Goal: Task Accomplishment & Management: Use online tool/utility

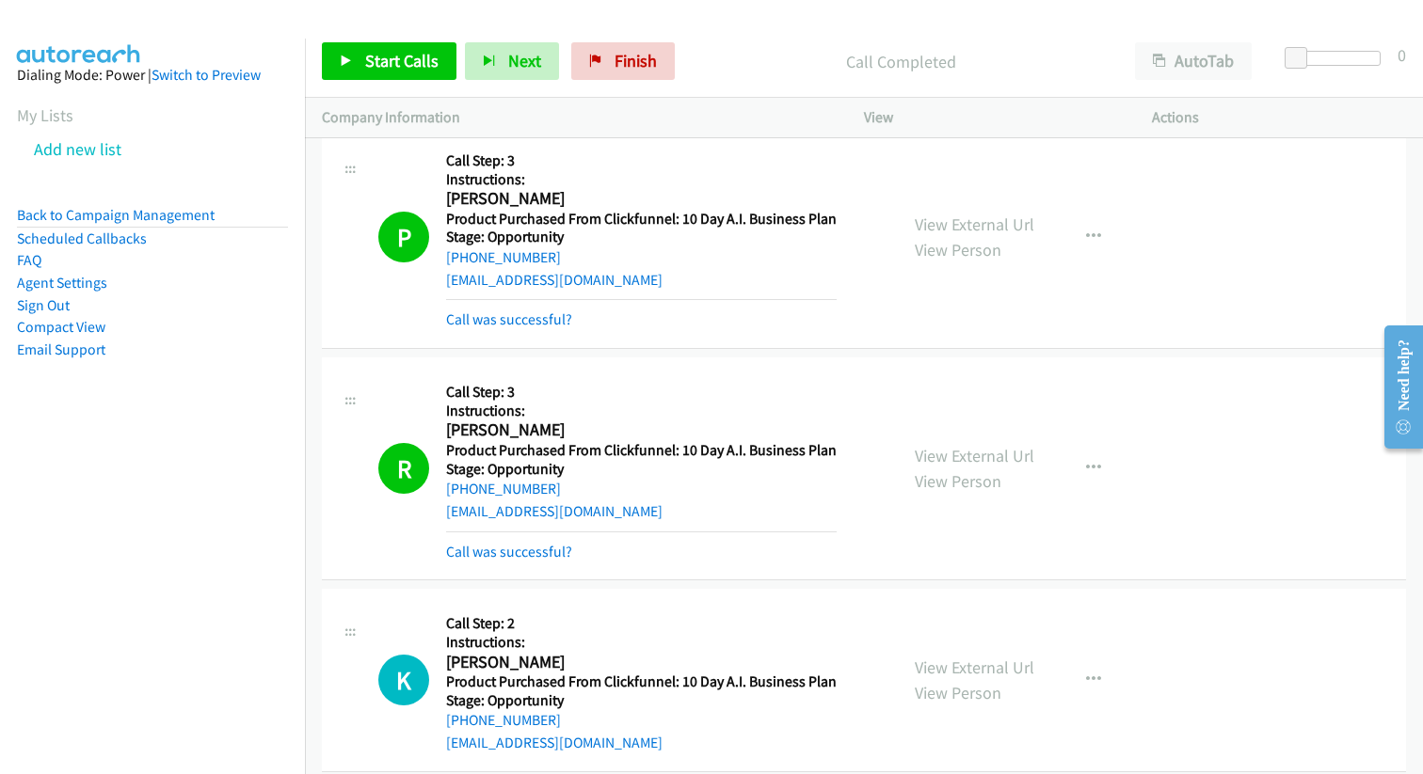
scroll to position [133085, 0]
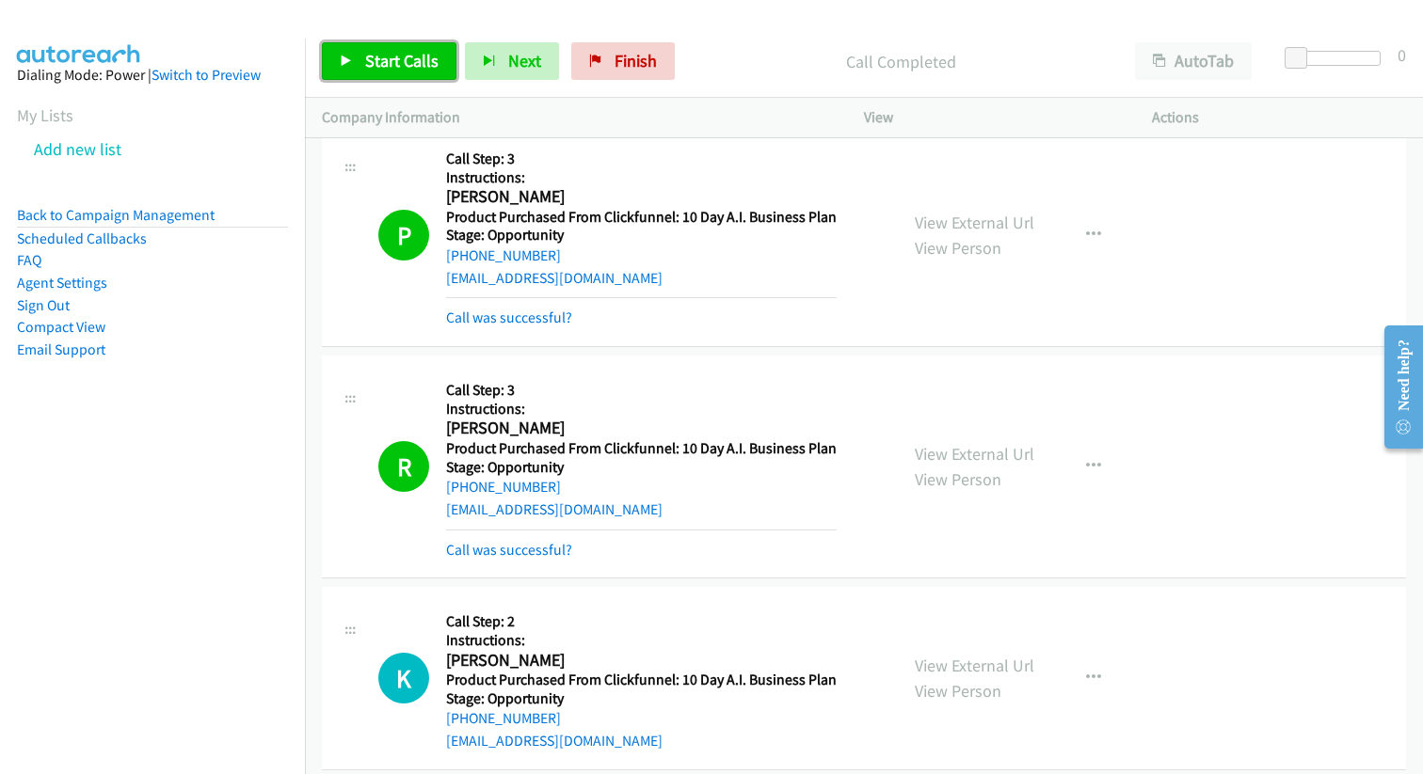
click at [433, 61] on span "Start Calls" at bounding box center [401, 61] width 73 height 22
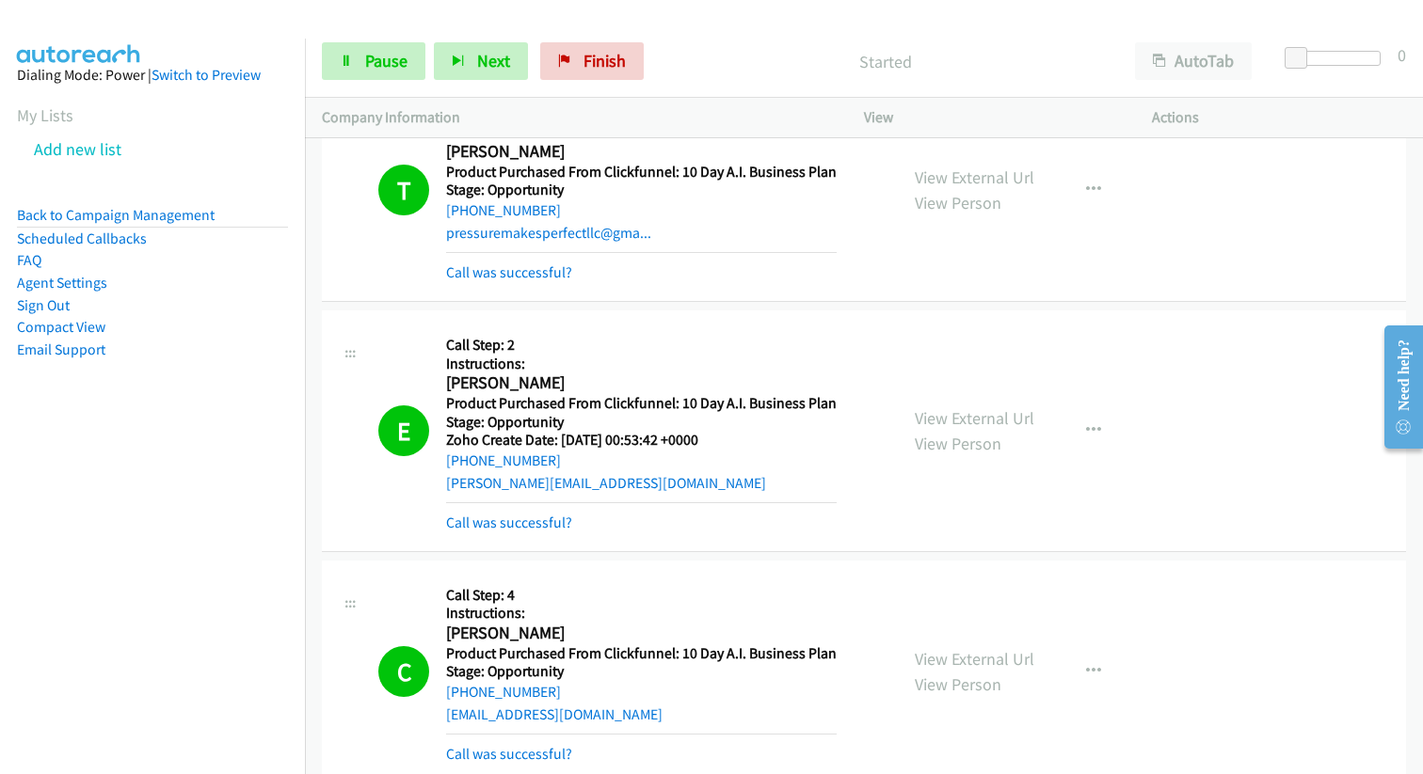
scroll to position [132419, 0]
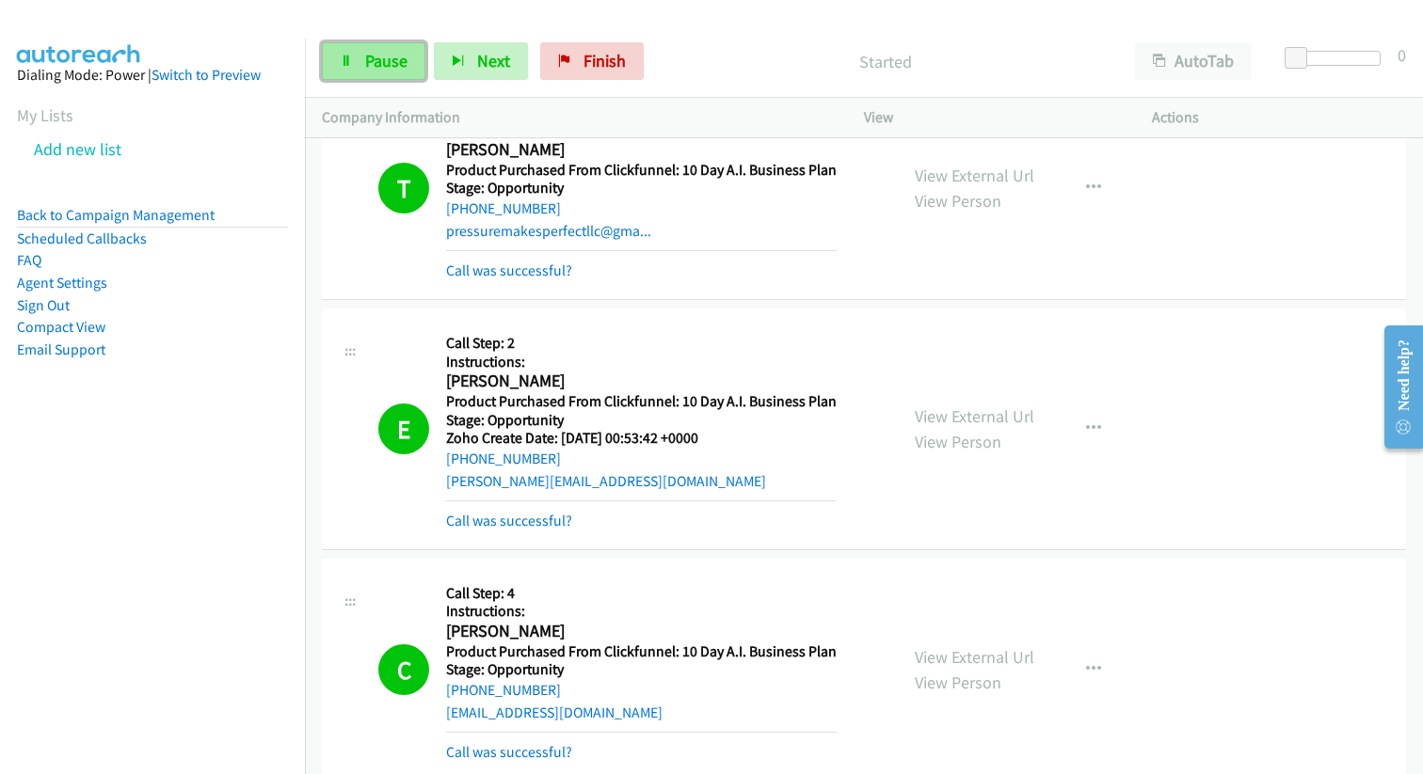
click at [388, 62] on span "Pause" at bounding box center [386, 61] width 42 height 22
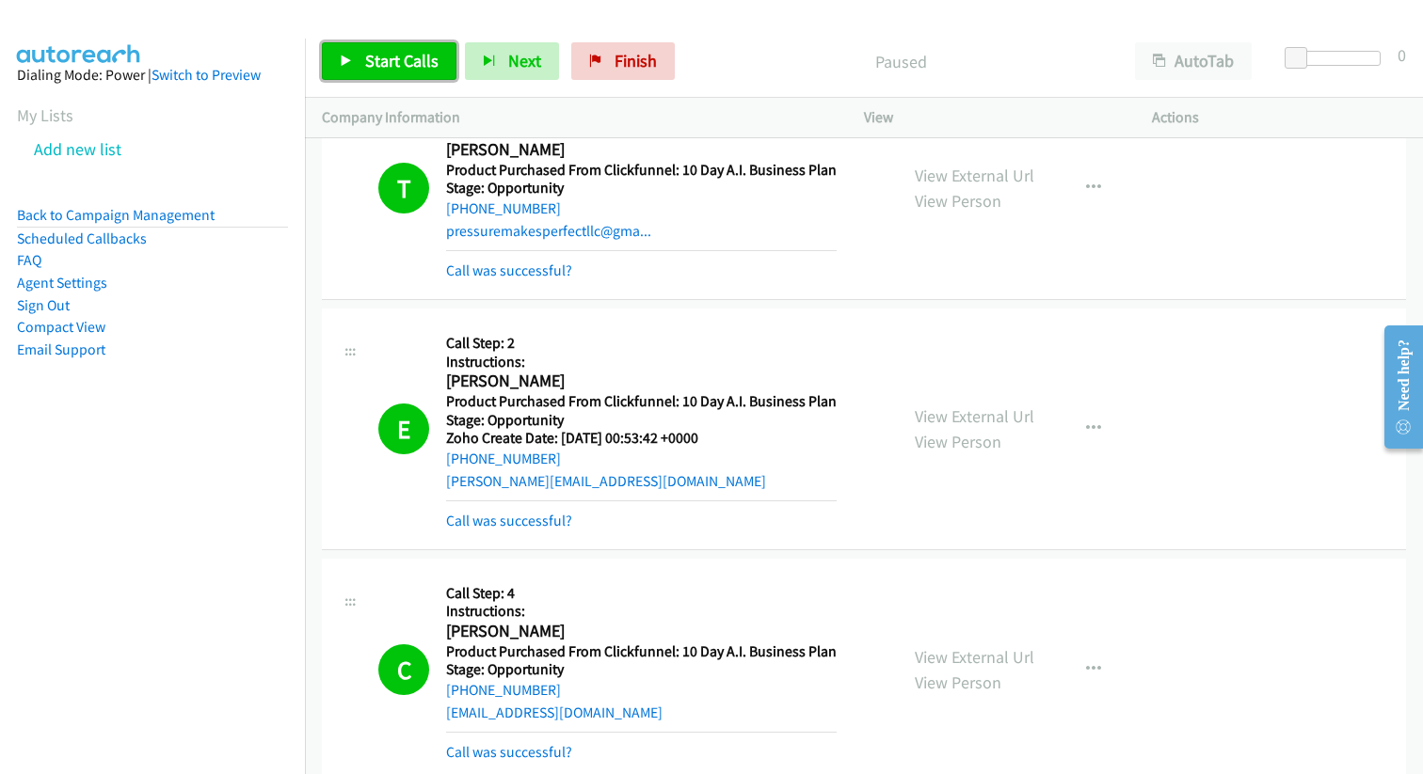
click at [389, 61] on span "Start Calls" at bounding box center [401, 61] width 73 height 22
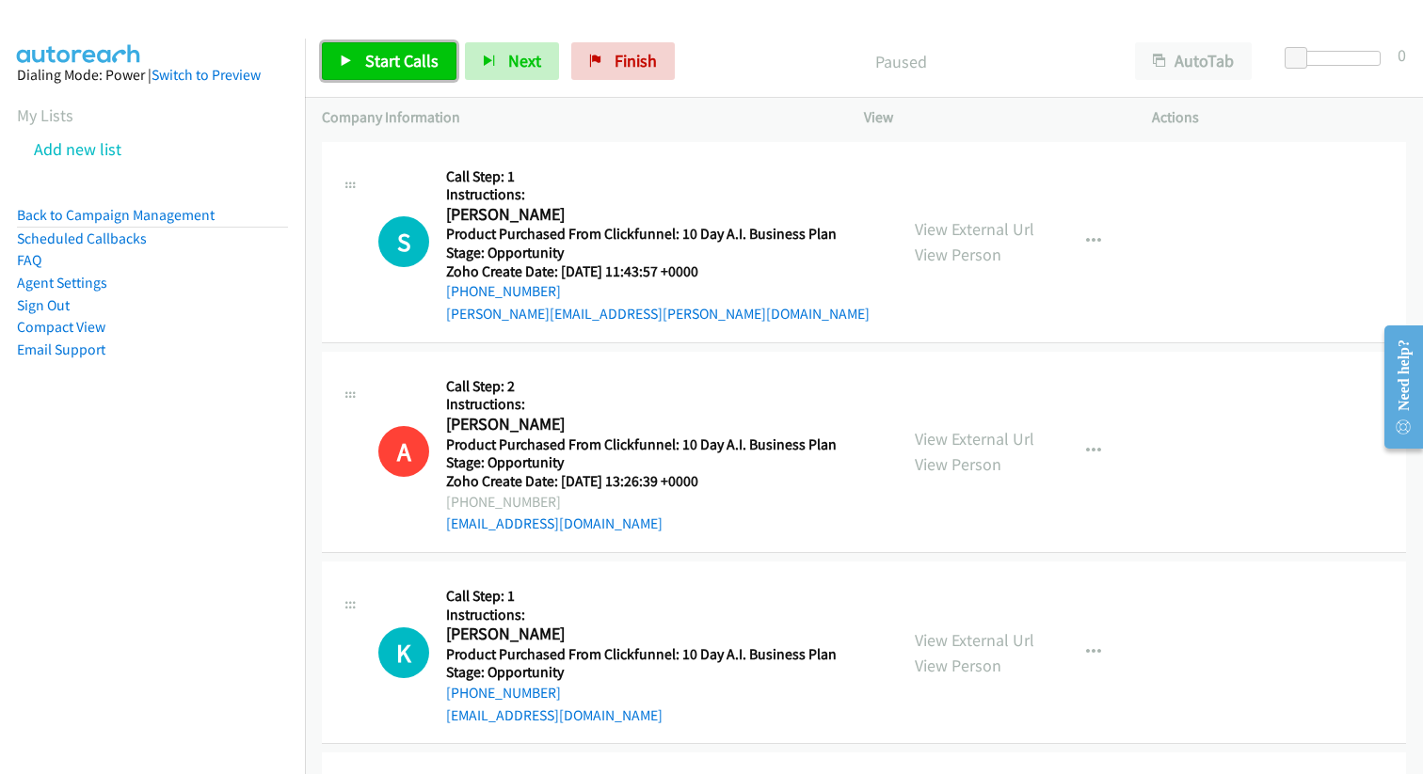
click at [335, 48] on link "Start Calls" at bounding box center [389, 61] width 135 height 38
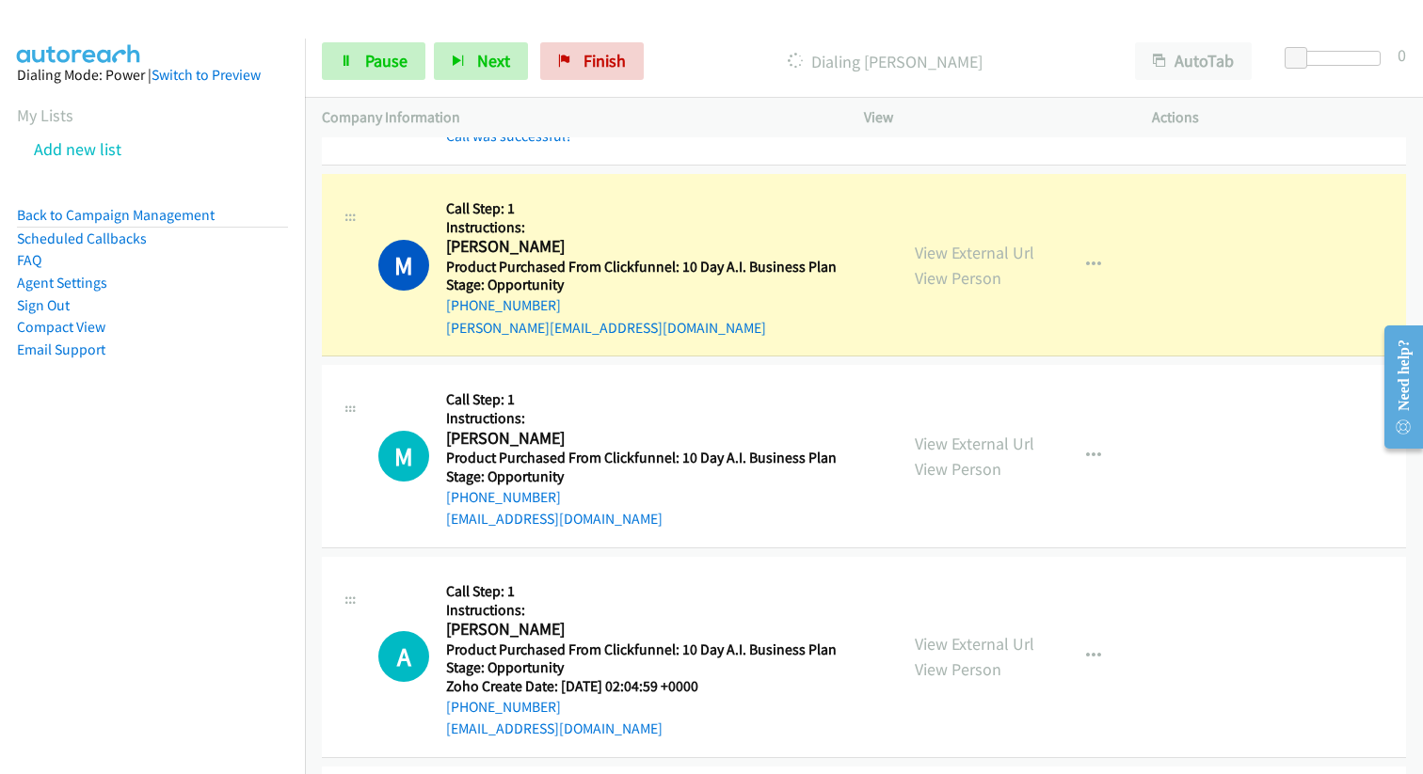
scroll to position [1122, 0]
click at [953, 252] on link "View External Url" at bounding box center [975, 254] width 120 height 22
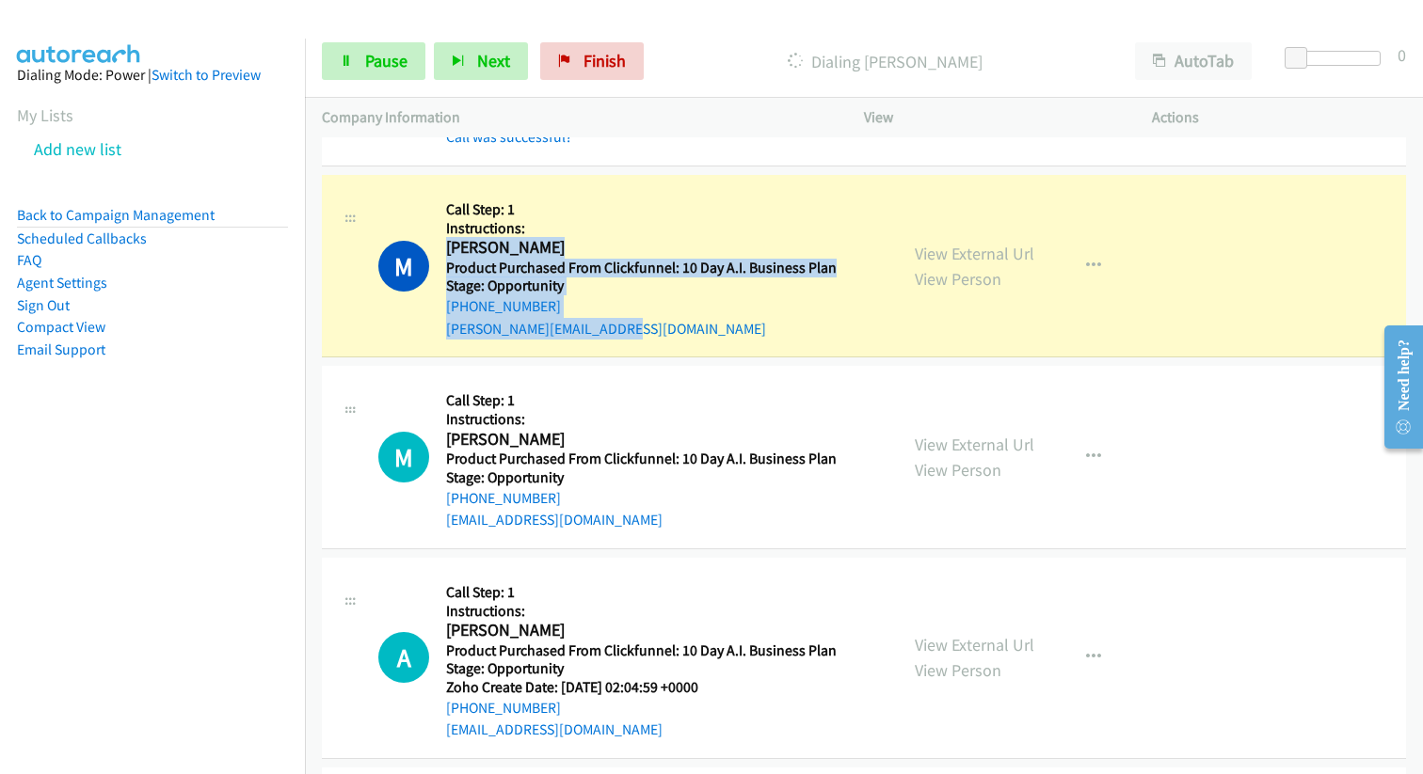
drag, startPoint x: 448, startPoint y: 247, endPoint x: 661, endPoint y: 319, distance: 225.3
click at [661, 319] on div "Callback Scheduled Call Step: 1 Instructions: Michael Wahome America/Los_Angele…" at bounding box center [641, 266] width 390 height 149
copy div "Michael Wahome America/Los_Angeles Product Purchased From Clickfunnel: 10 Day A…"
click at [377, 63] on span "Pause" at bounding box center [386, 61] width 42 height 22
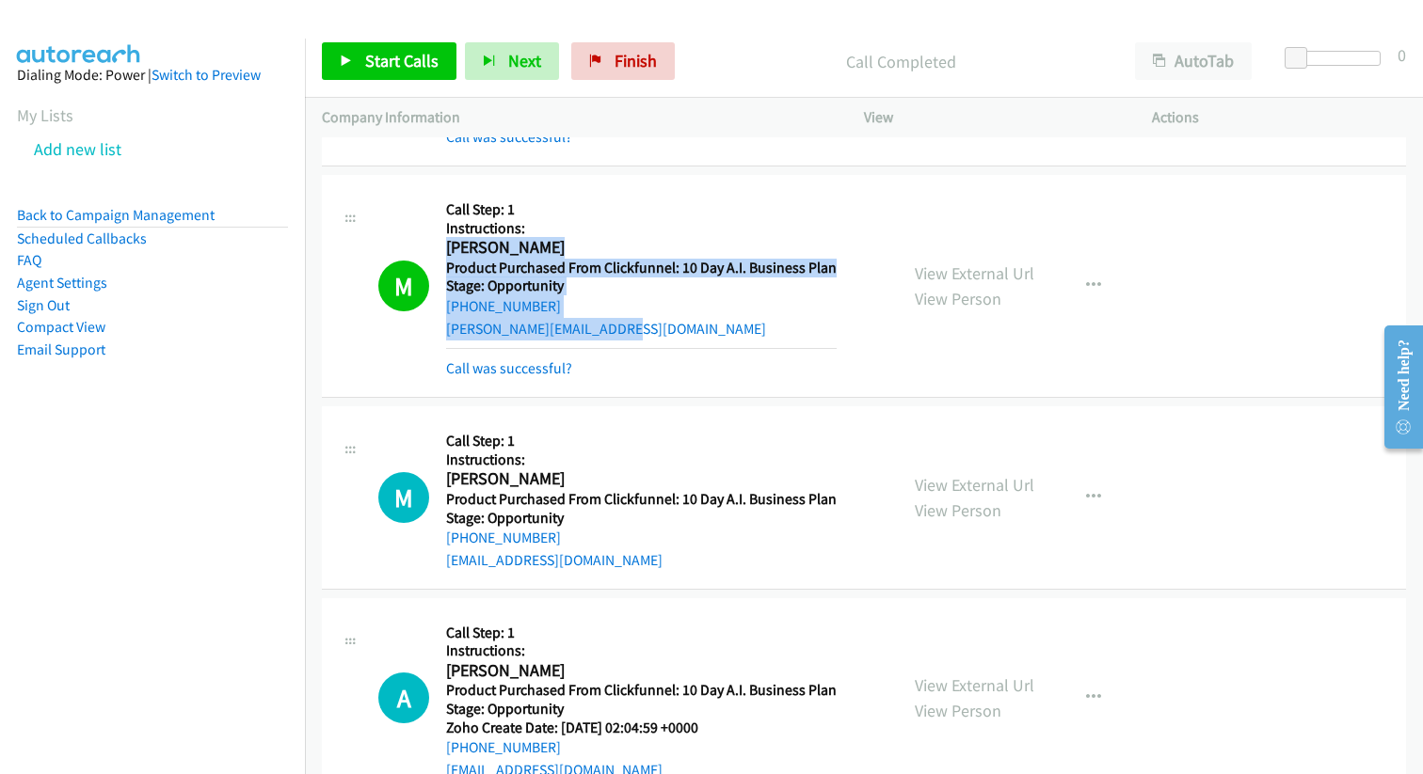
click at [660, 328] on div "michael@michaelwahome.com" at bounding box center [641, 329] width 390 height 23
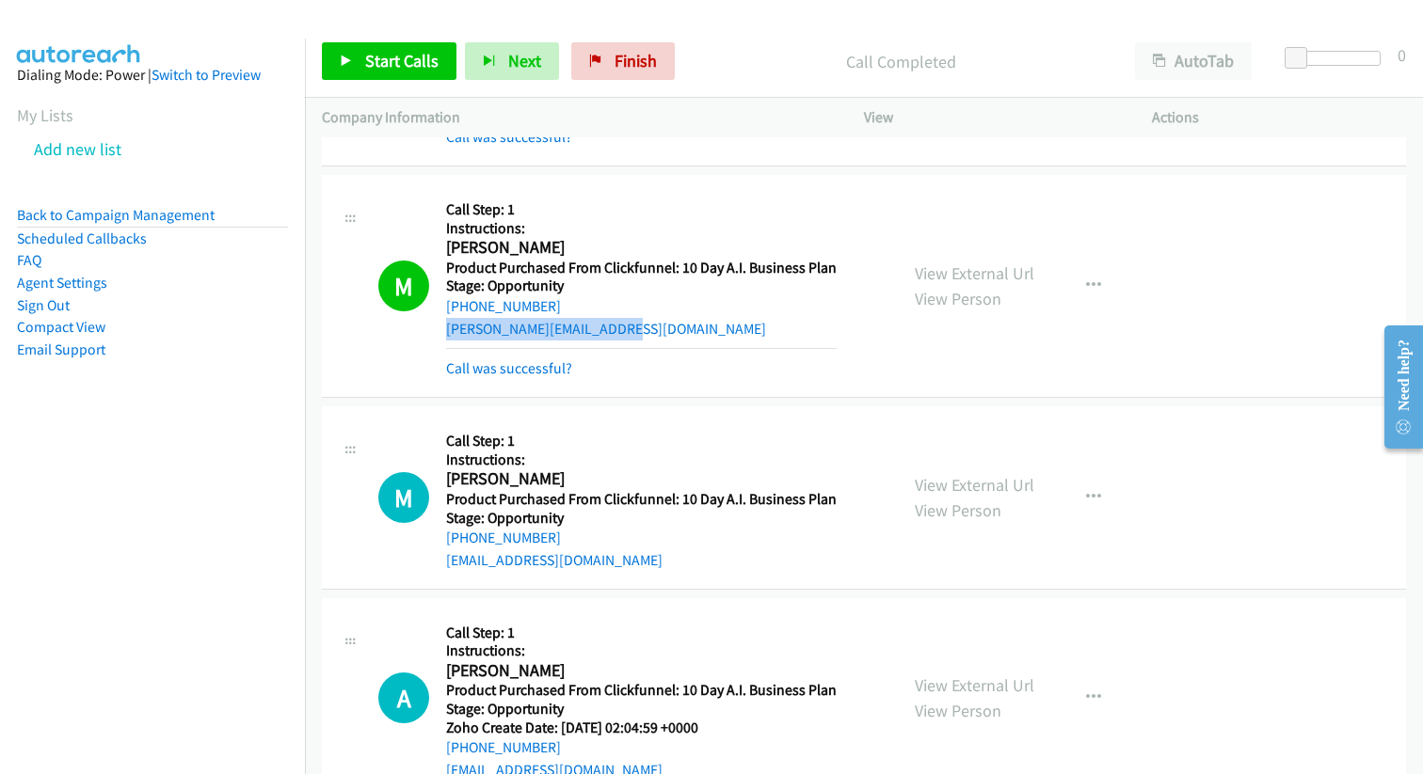
drag, startPoint x: 649, startPoint y: 329, endPoint x: 436, endPoint y: 332, distance: 213.6
click at [436, 332] on div "M Callback Scheduled Call Step: 1 Instructions: Michael Wahome America/Los_Ange…" at bounding box center [629, 286] width 502 height 188
copy link "michael@michaelwahome.com"
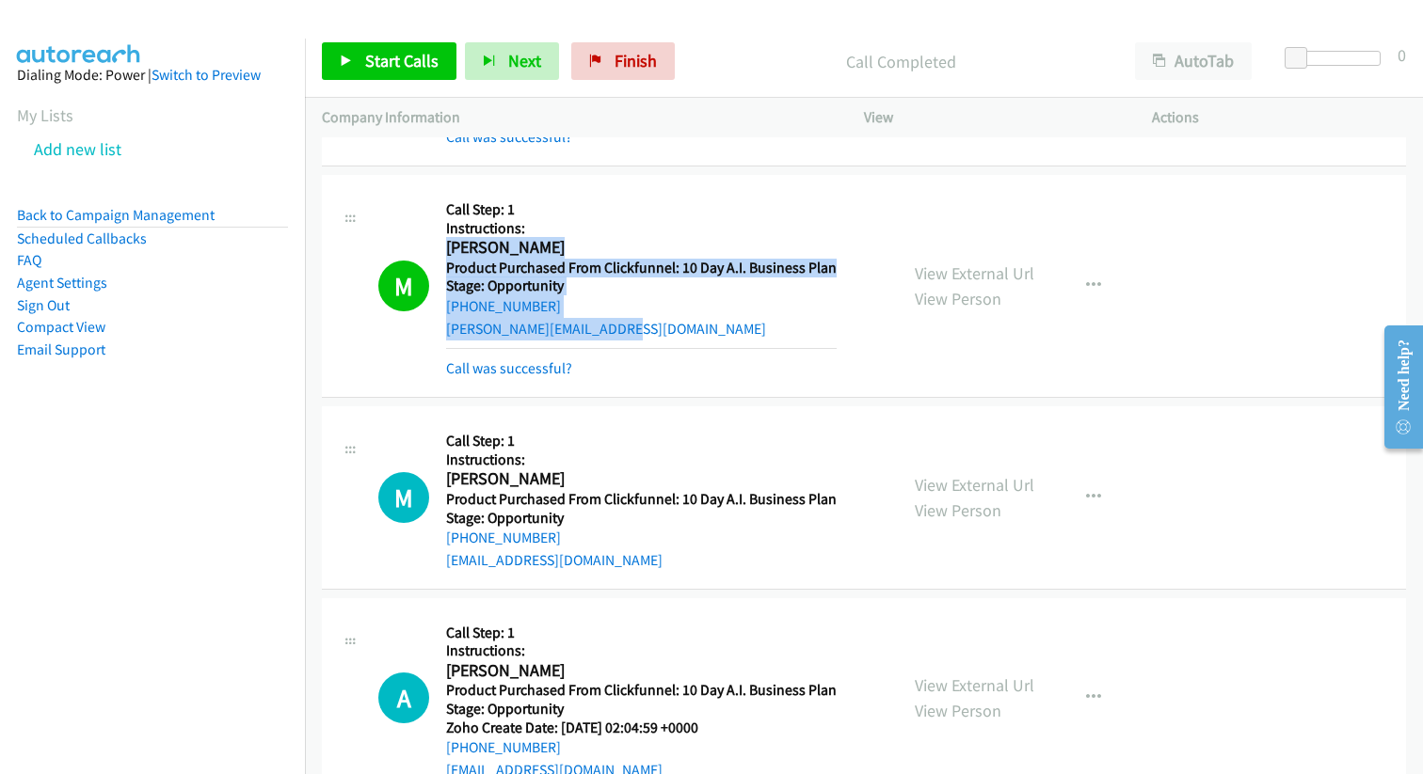
drag, startPoint x: 448, startPoint y: 244, endPoint x: 648, endPoint y: 326, distance: 216.5
click at [649, 327] on div "Callback Scheduled Call Step: 1 Instructions: Michael Wahome America/Los_Angele…" at bounding box center [641, 286] width 390 height 188
copy div "Michael Wahome America/Los_Angeles Product Purchased From Clickfunnel: 10 Day A…"
click at [360, 62] on link "Start Calls" at bounding box center [389, 61] width 135 height 38
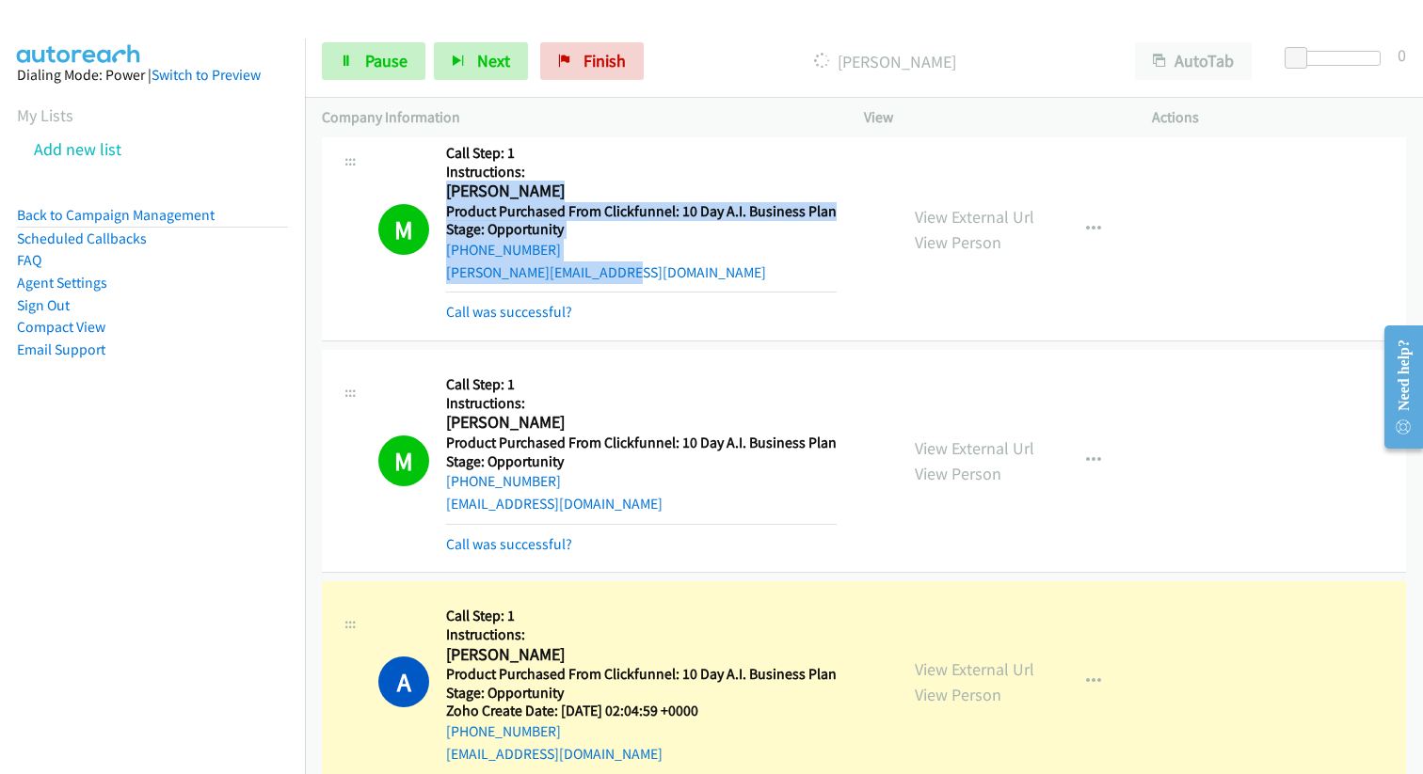
scroll to position [1179, 0]
click at [554, 308] on link "Call was successful?" at bounding box center [509, 311] width 126 height 18
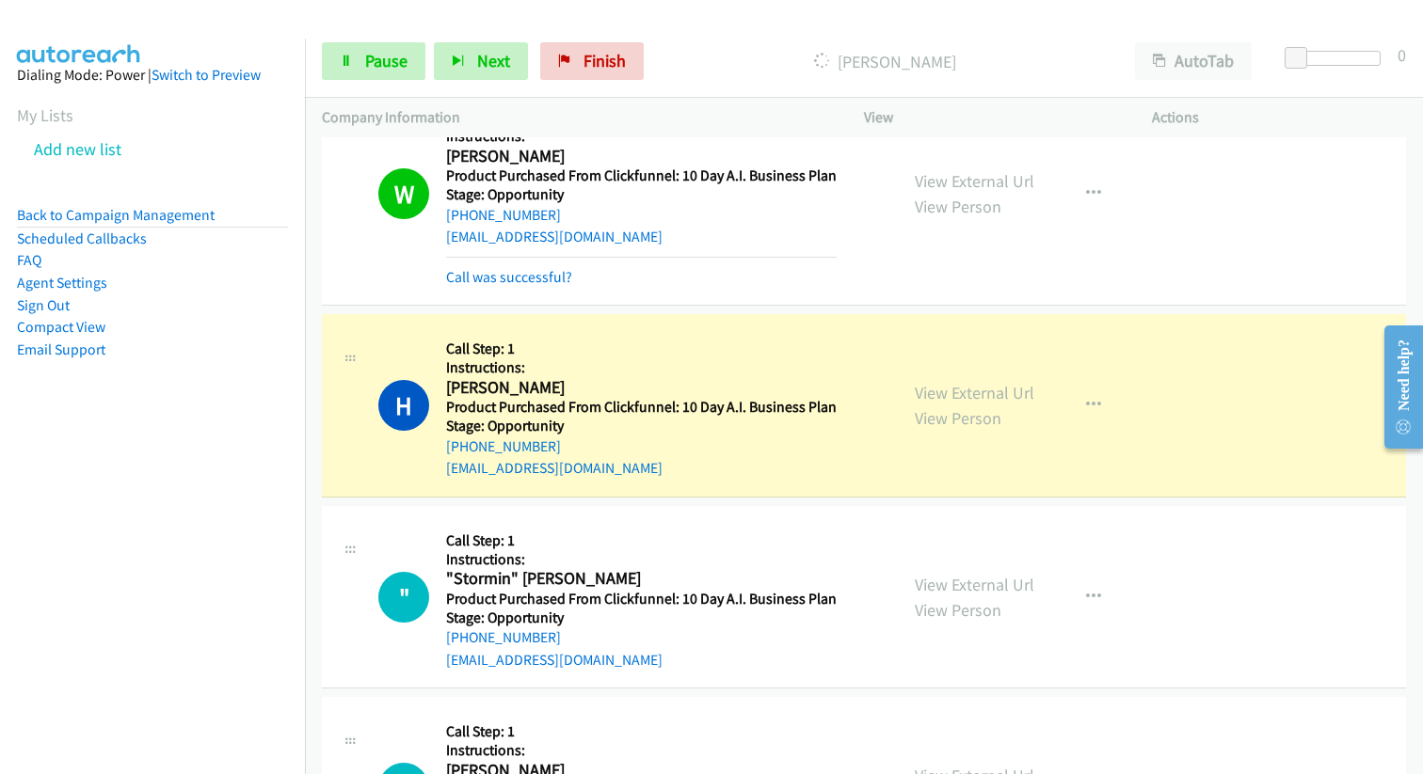
scroll to position [3782, 0]
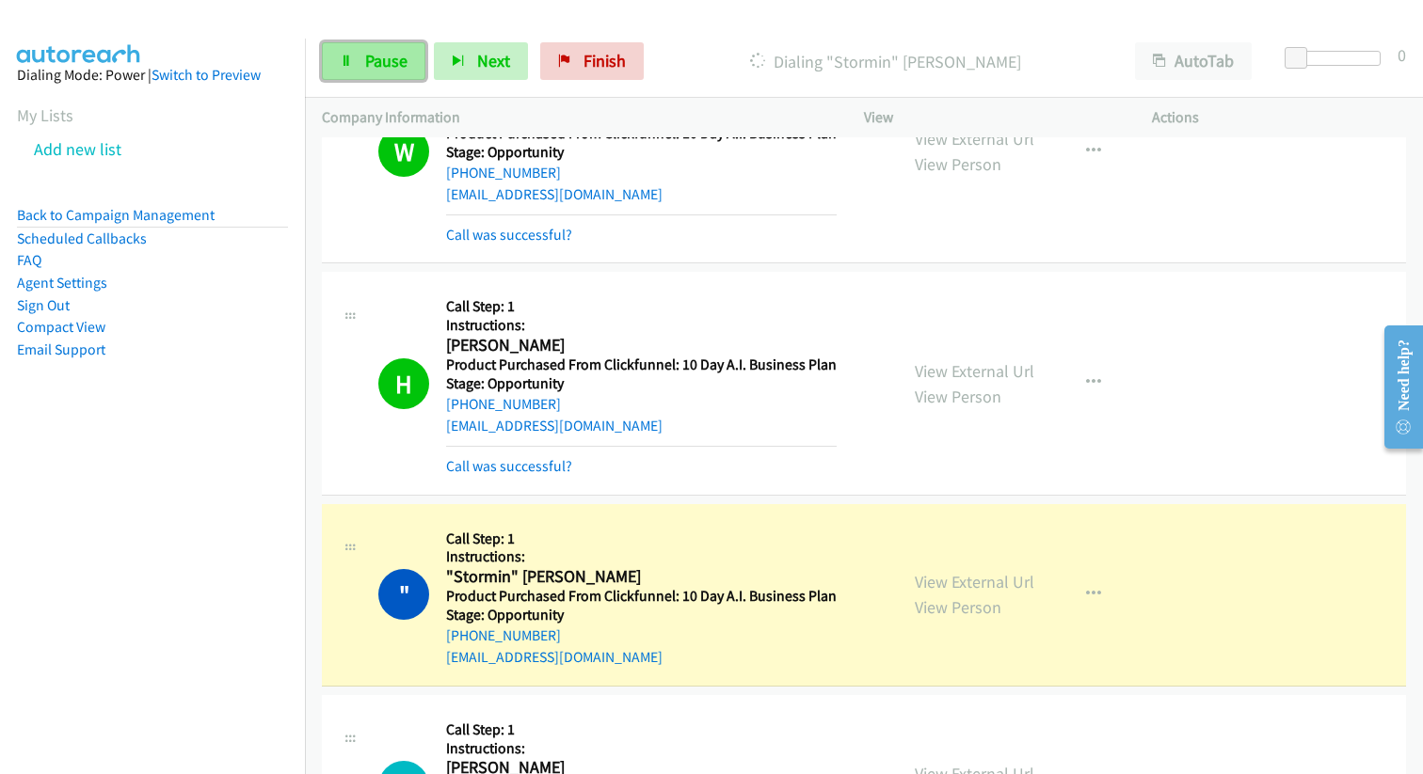
click at [346, 56] on icon at bounding box center [346, 62] width 13 height 13
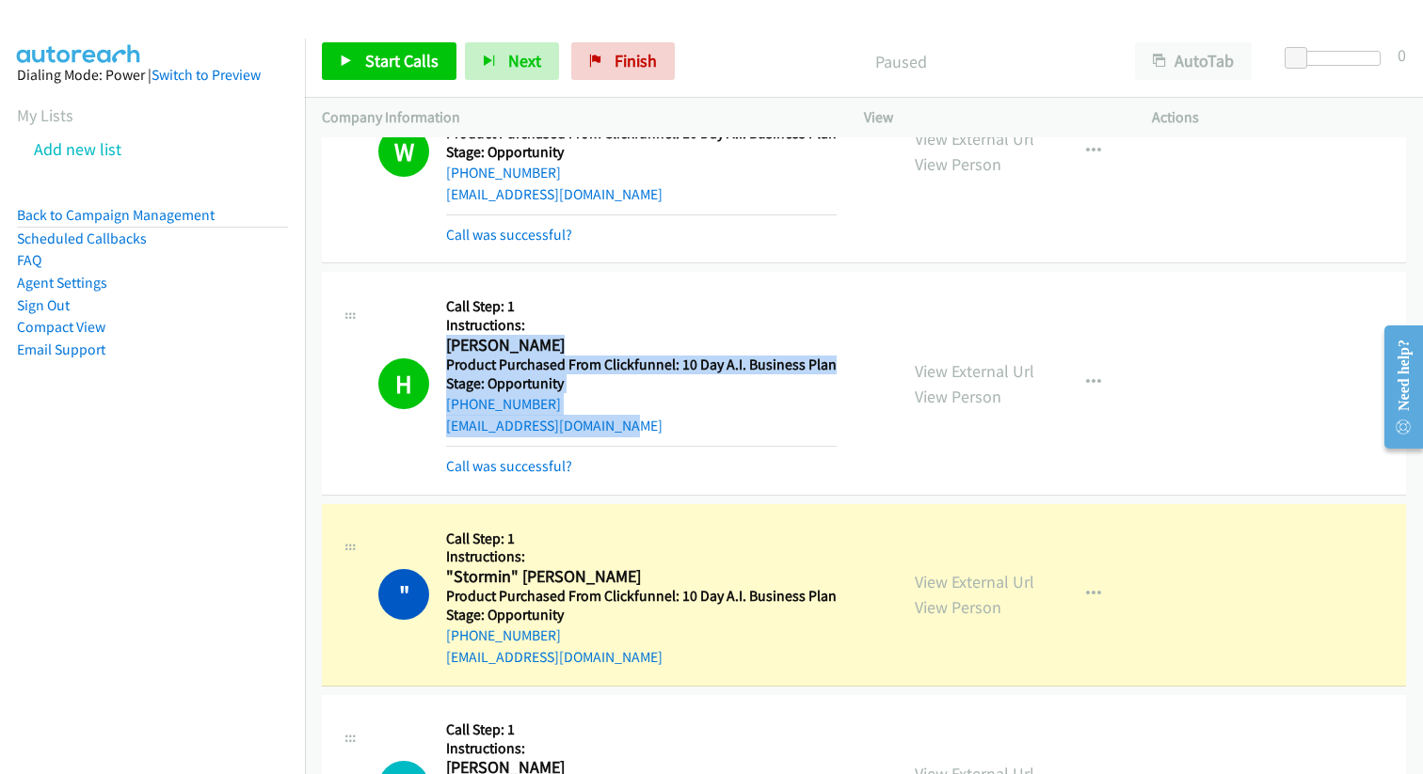
drag, startPoint x: 445, startPoint y: 348, endPoint x: 646, endPoint y: 430, distance: 217.4
click at [647, 430] on div "Callback Scheduled Call Step: 1 Instructions: Hope Parker America/New_York Prod…" at bounding box center [641, 383] width 390 height 188
copy div "Hope Parker America/New_York Product Purchased From Clickfunnel: 10 Day A.I. Bu…"
click at [552, 469] on link "Call was successful?" at bounding box center [509, 466] width 126 height 18
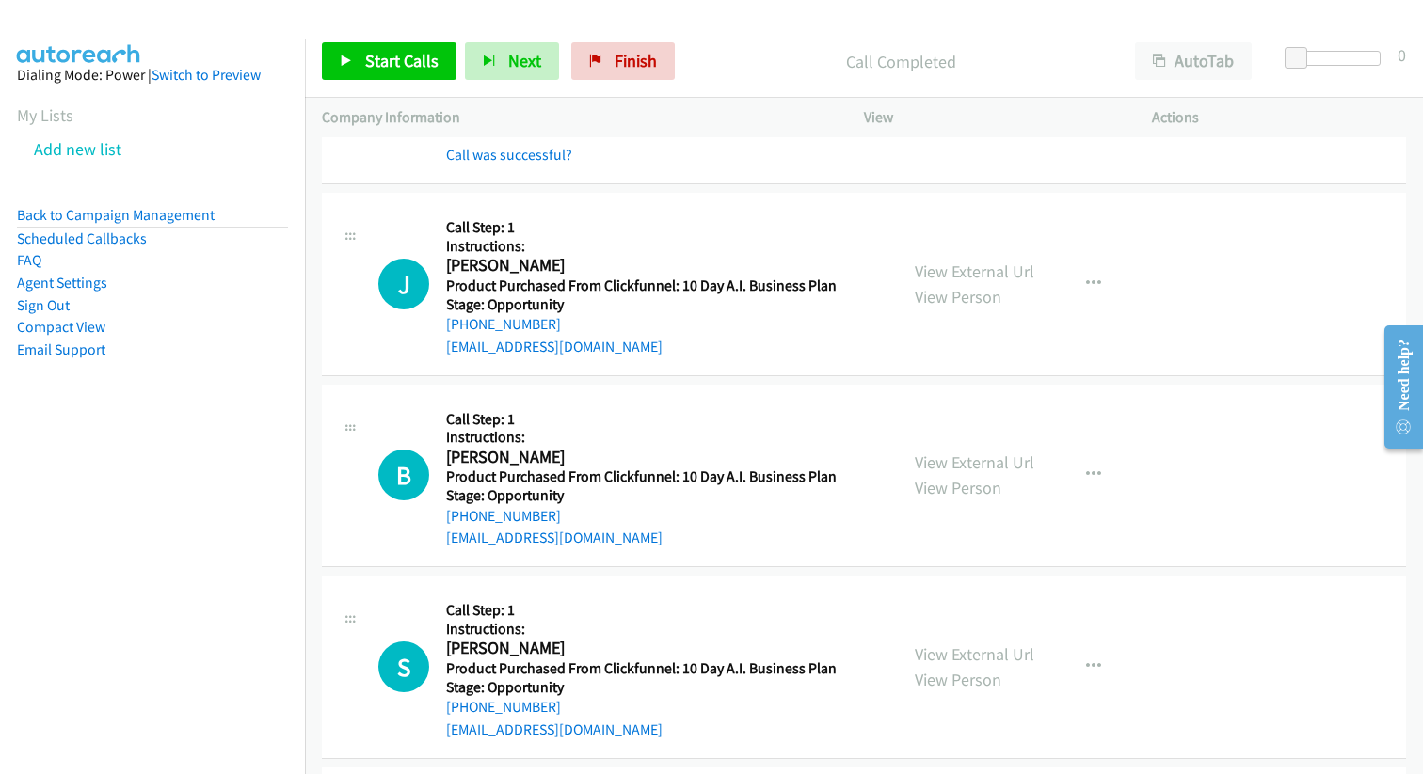
scroll to position [4270, 0]
